Goal: Find specific page/section: Find specific page/section

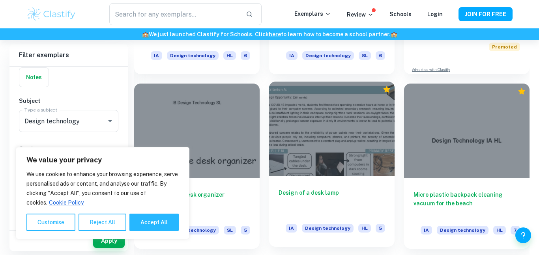
scroll to position [320, 0]
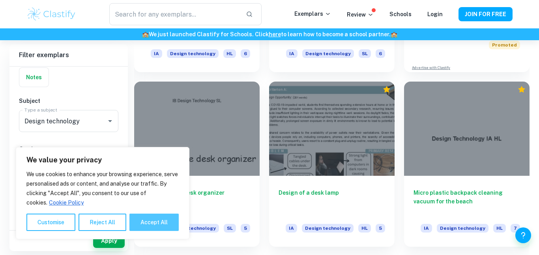
click at [168, 221] on button "Accept All" at bounding box center [153, 222] width 49 height 17
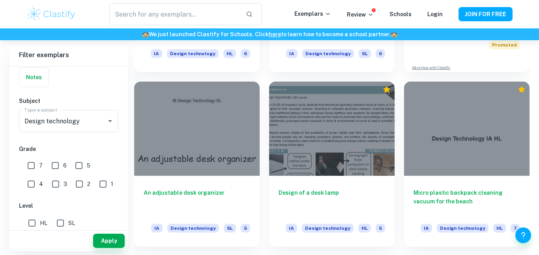
checkbox input "true"
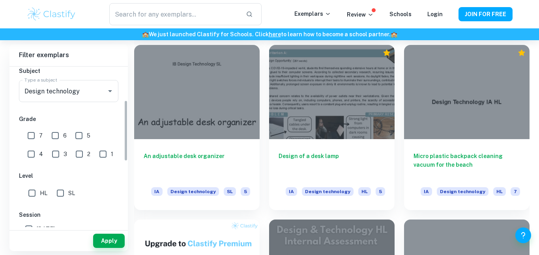
scroll to position [96, 0]
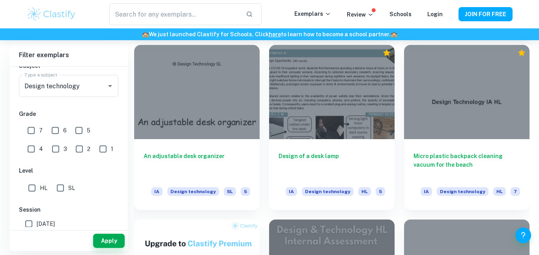
click at [59, 189] on input "SL" at bounding box center [61, 188] width 16 height 16
checkbox input "true"
click at [97, 243] on button "Apply" at bounding box center [109, 241] width 32 height 14
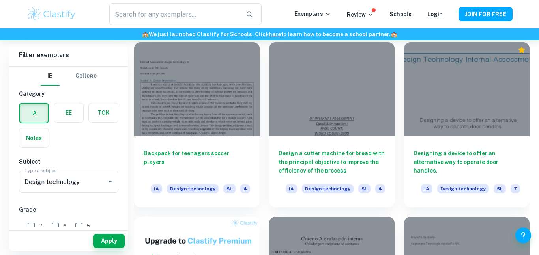
scroll to position [0, 0]
